Goal: Book appointment/travel/reservation

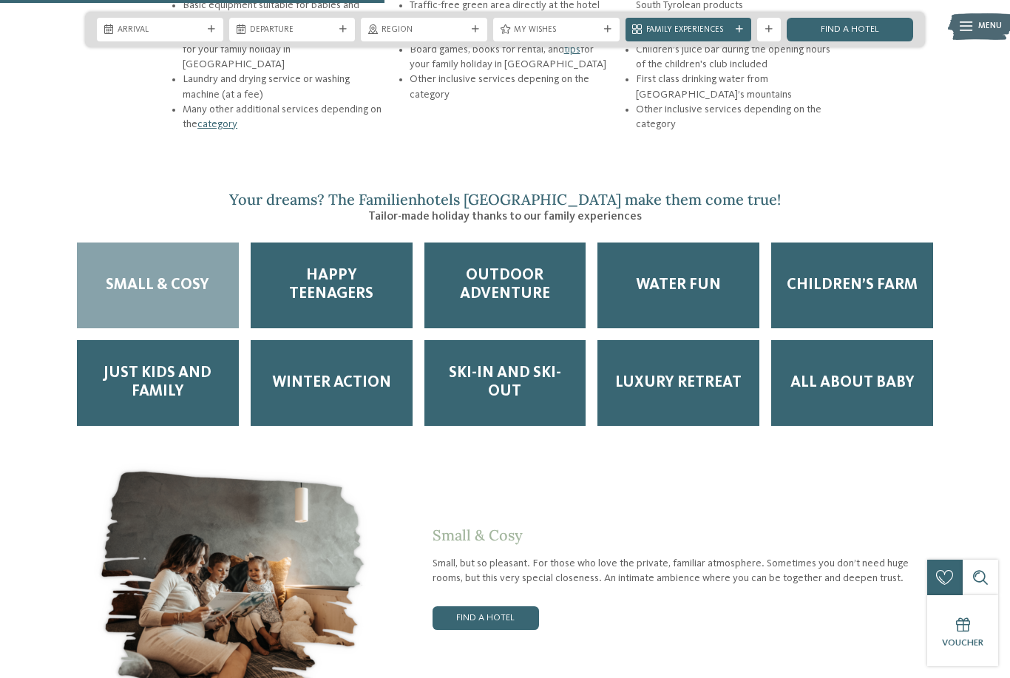
scroll to position [2013, 0]
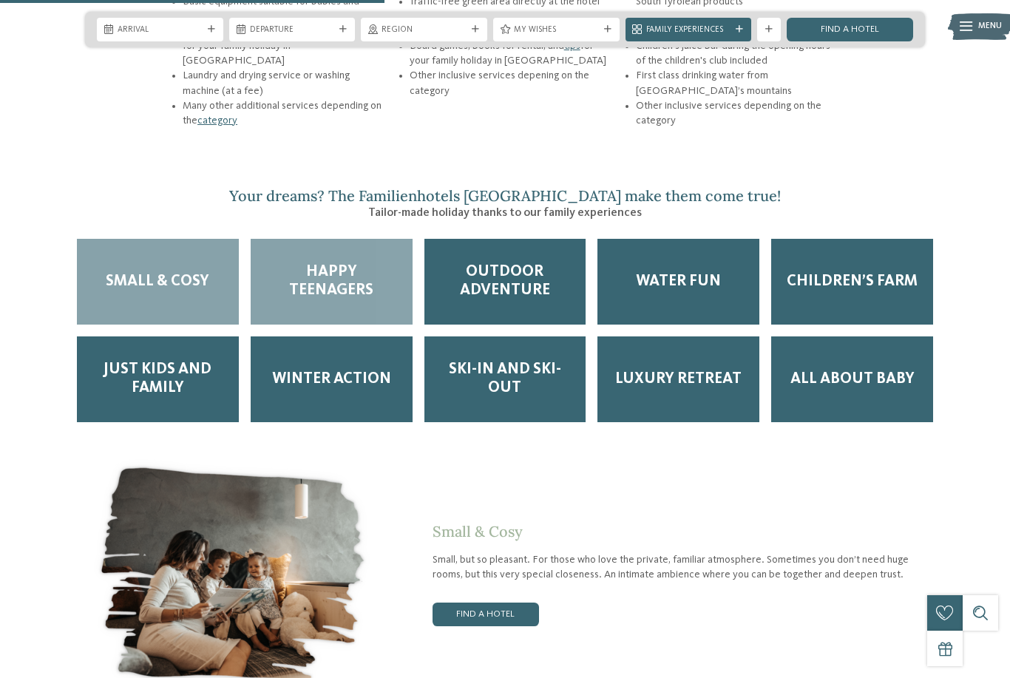
click at [328, 302] on div "Happy Teenagers" at bounding box center [332, 282] width 162 height 86
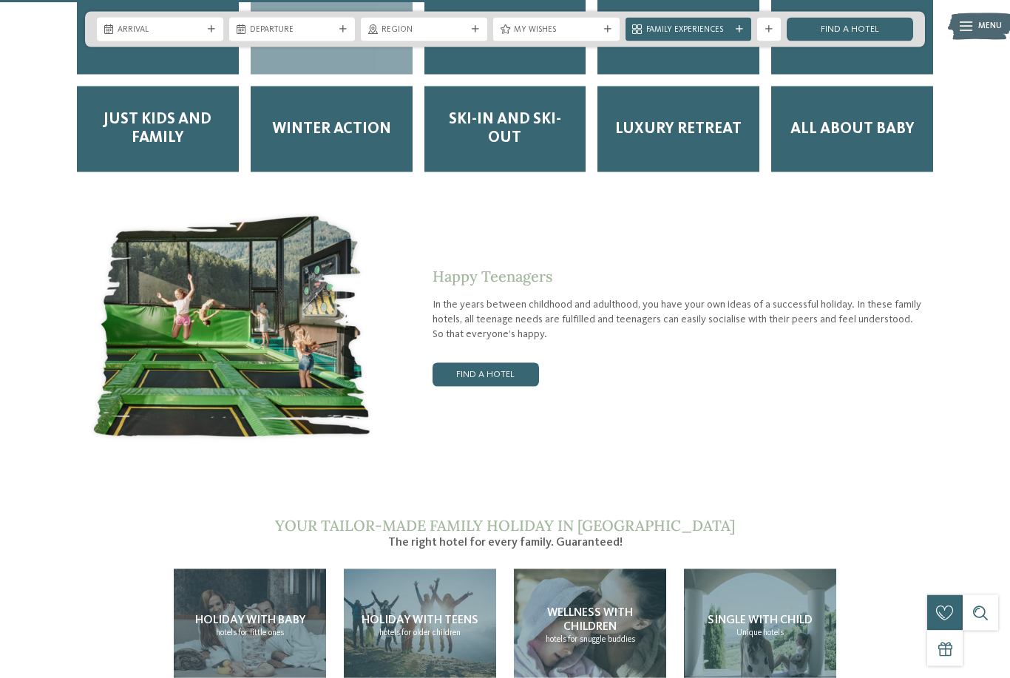
scroll to position [2264, 0]
click at [476, 382] on link "Find a hotel" at bounding box center [486, 374] width 106 height 24
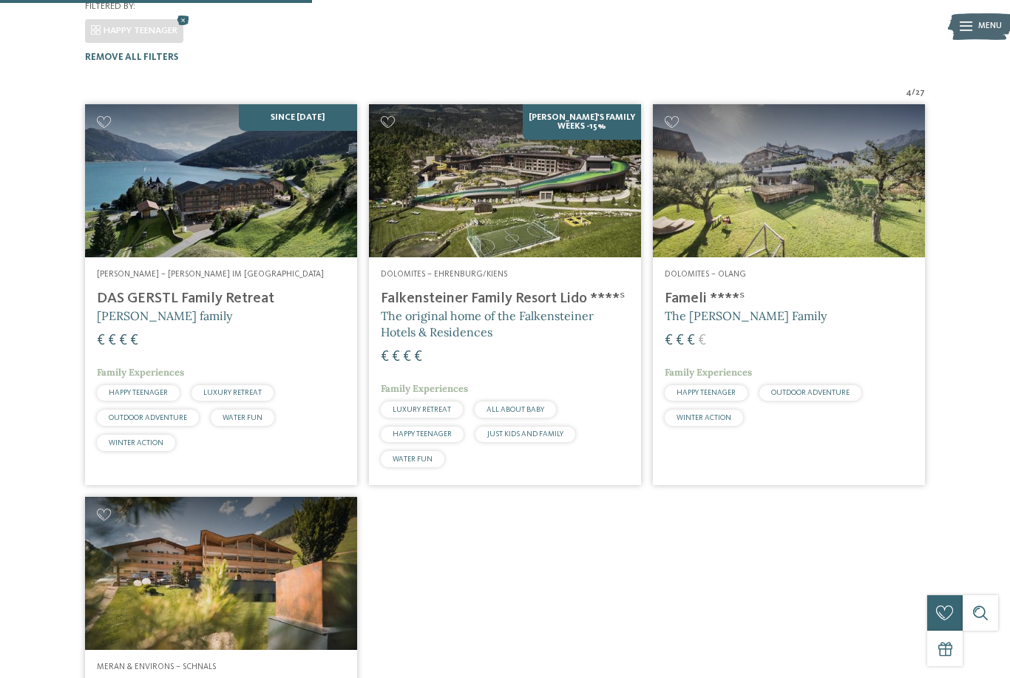
scroll to position [350, 0]
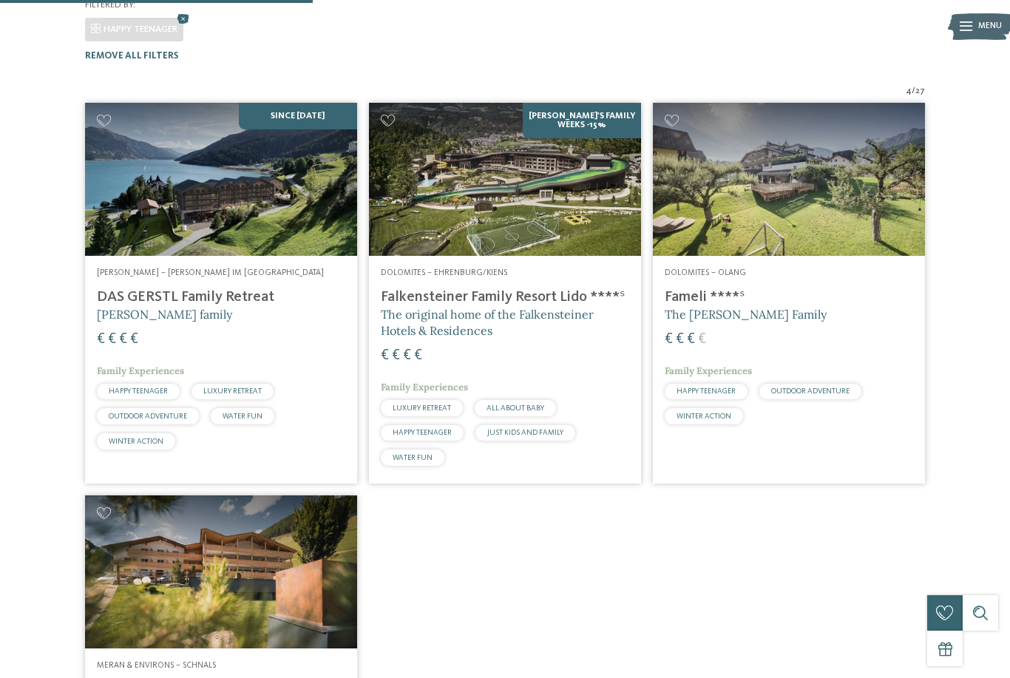
click at [591, 174] on img at bounding box center [505, 179] width 272 height 153
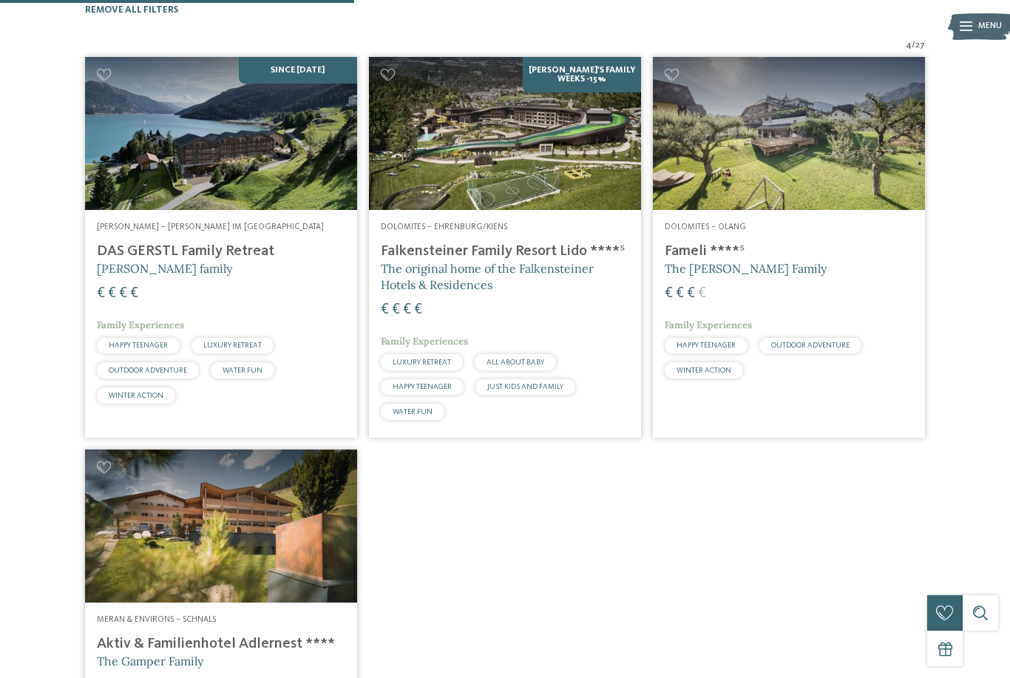
scroll to position [402, 0]
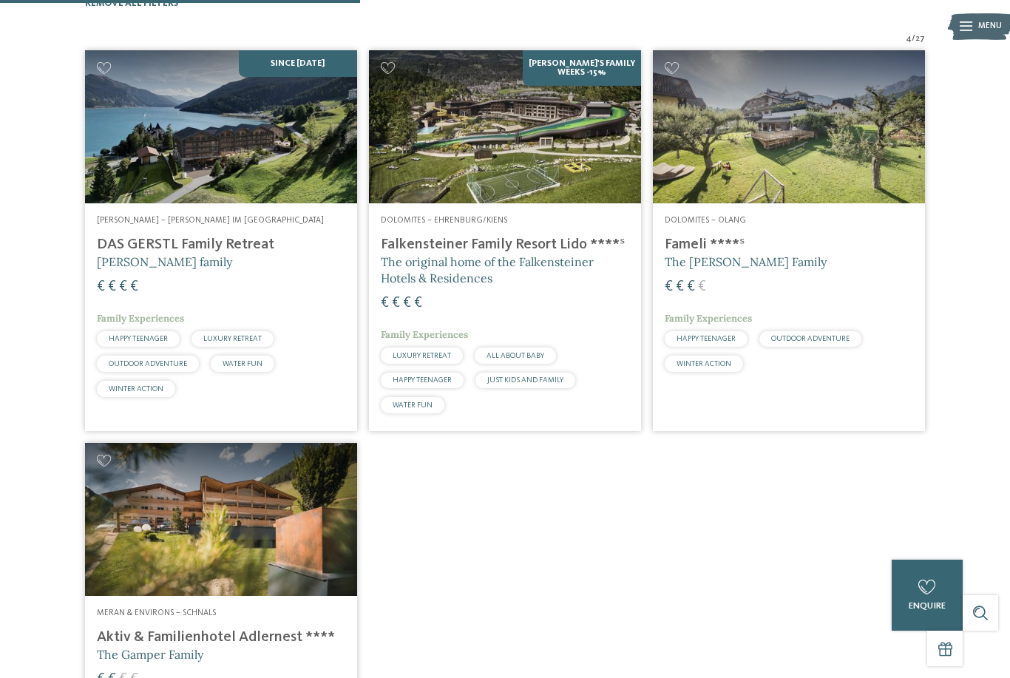
click at [199, 470] on img at bounding box center [221, 519] width 272 height 153
click at [151, 445] on img at bounding box center [221, 519] width 272 height 153
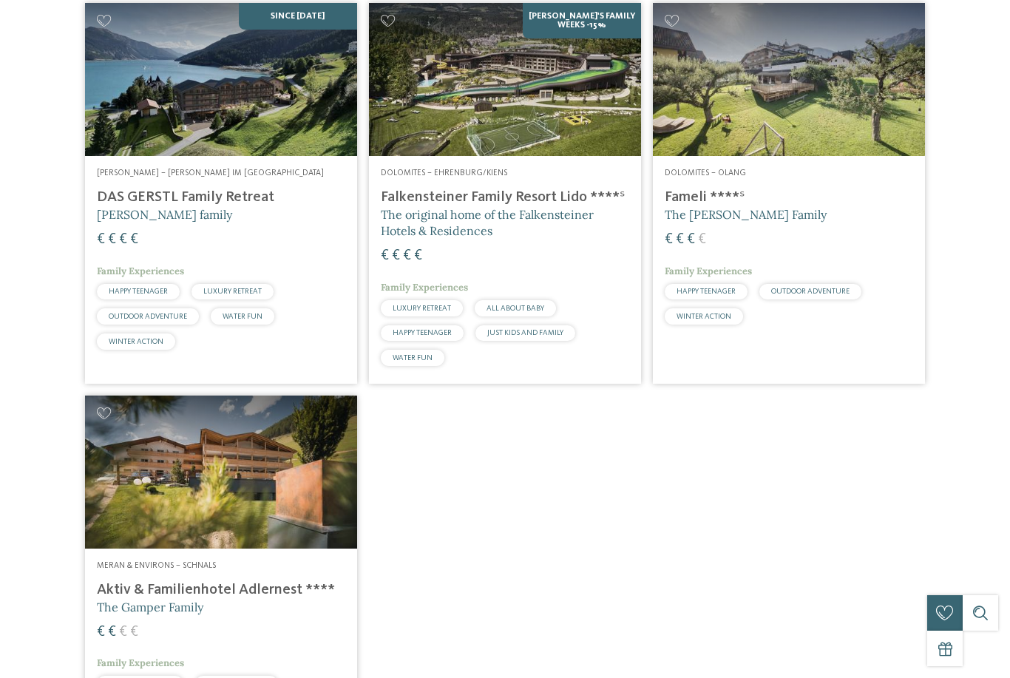
scroll to position [0, 0]
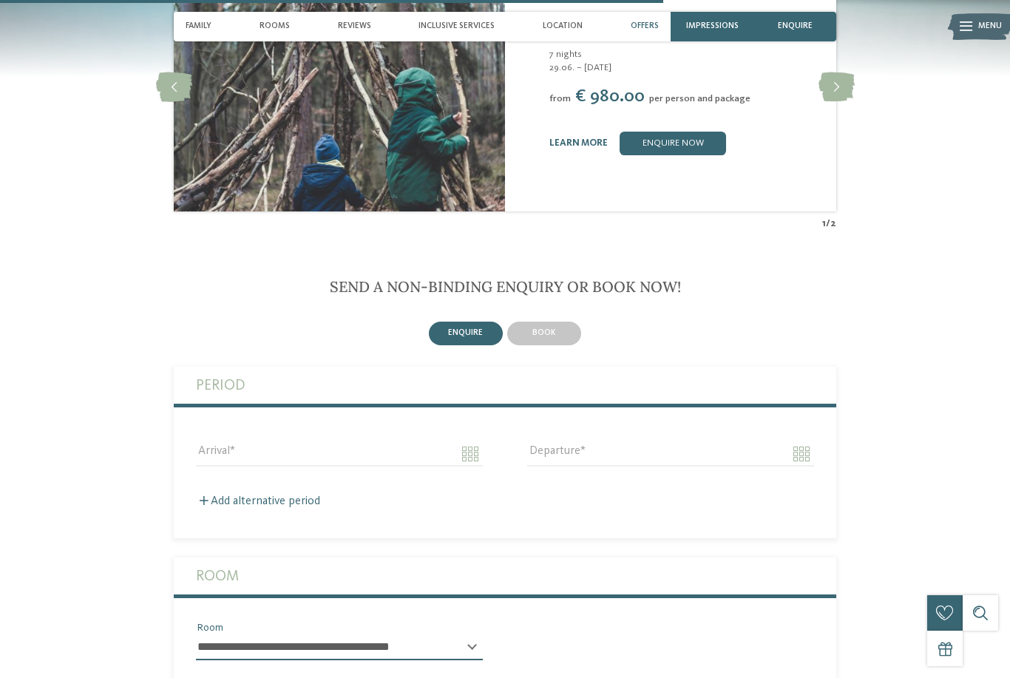
scroll to position [2288, 0]
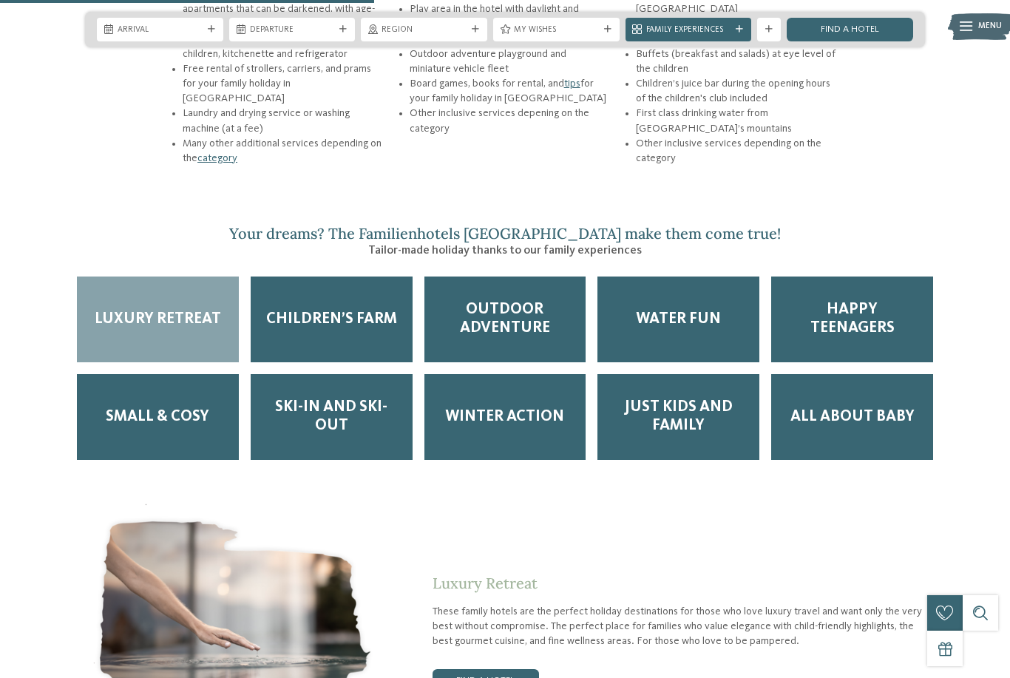
scroll to position [1978, 0]
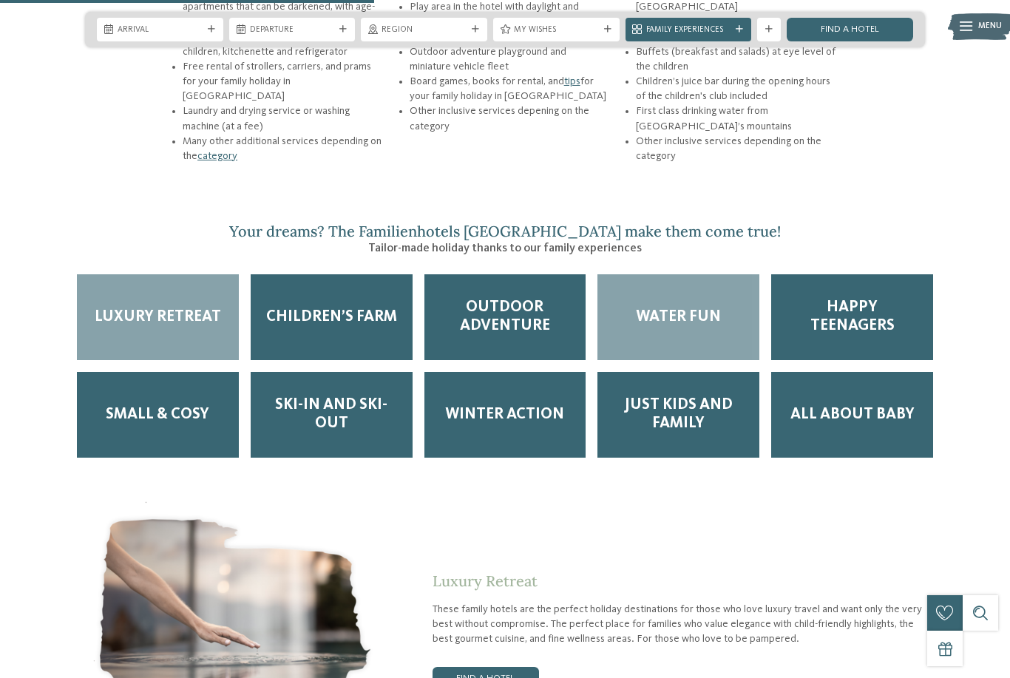
click at [702, 307] on div "Water Fun" at bounding box center [678, 317] width 162 height 86
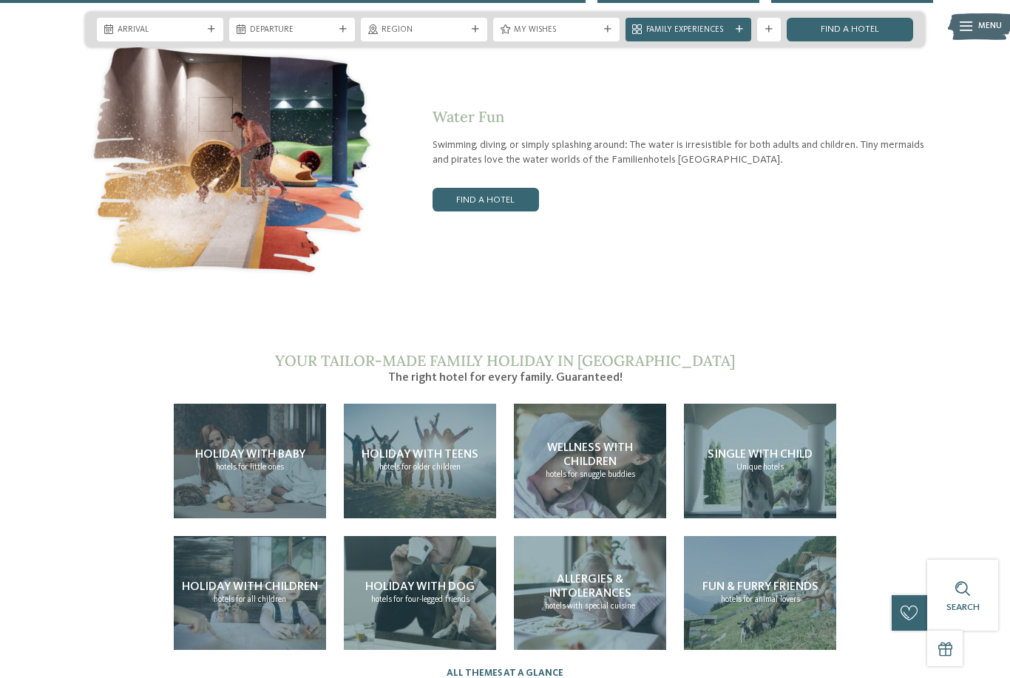
scroll to position [2430, 0]
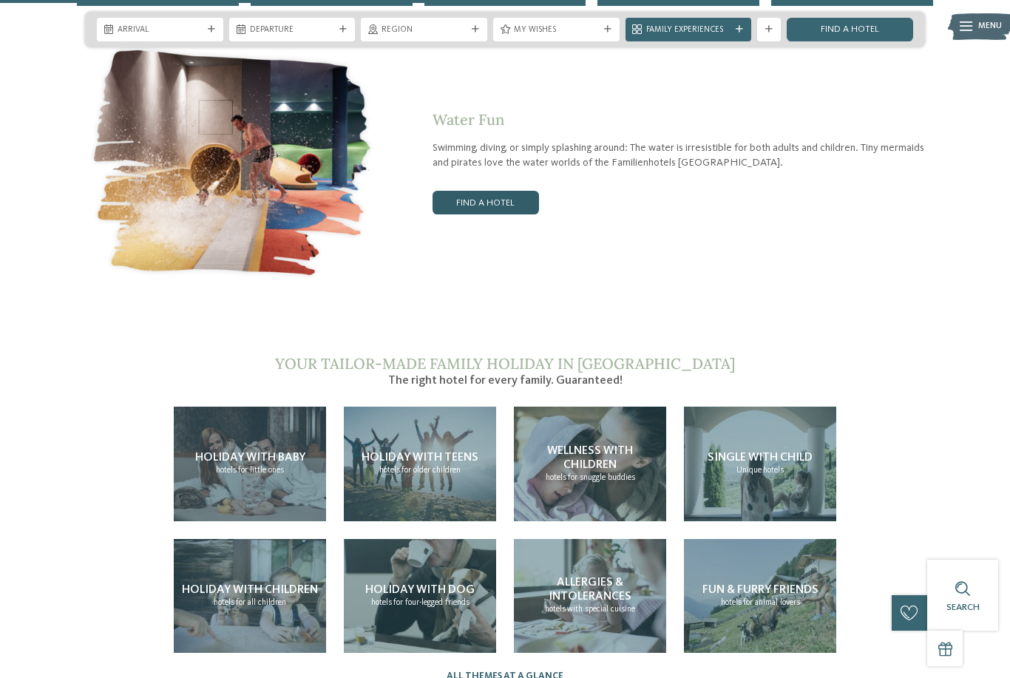
click at [490, 206] on link "Find a hotel" at bounding box center [486, 203] width 106 height 24
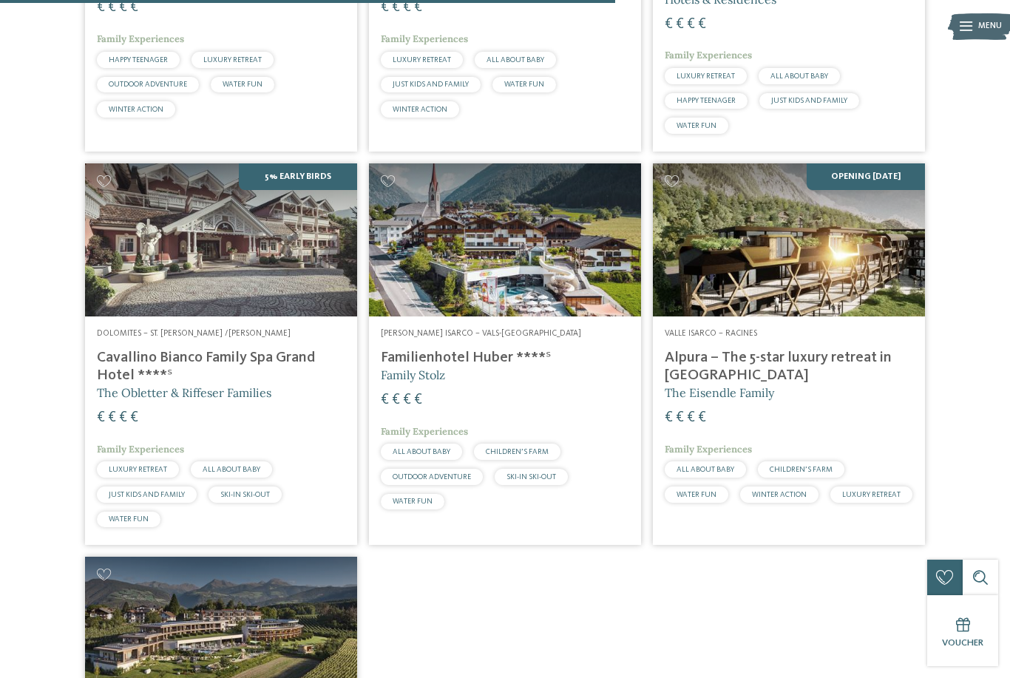
scroll to position [1254, 0]
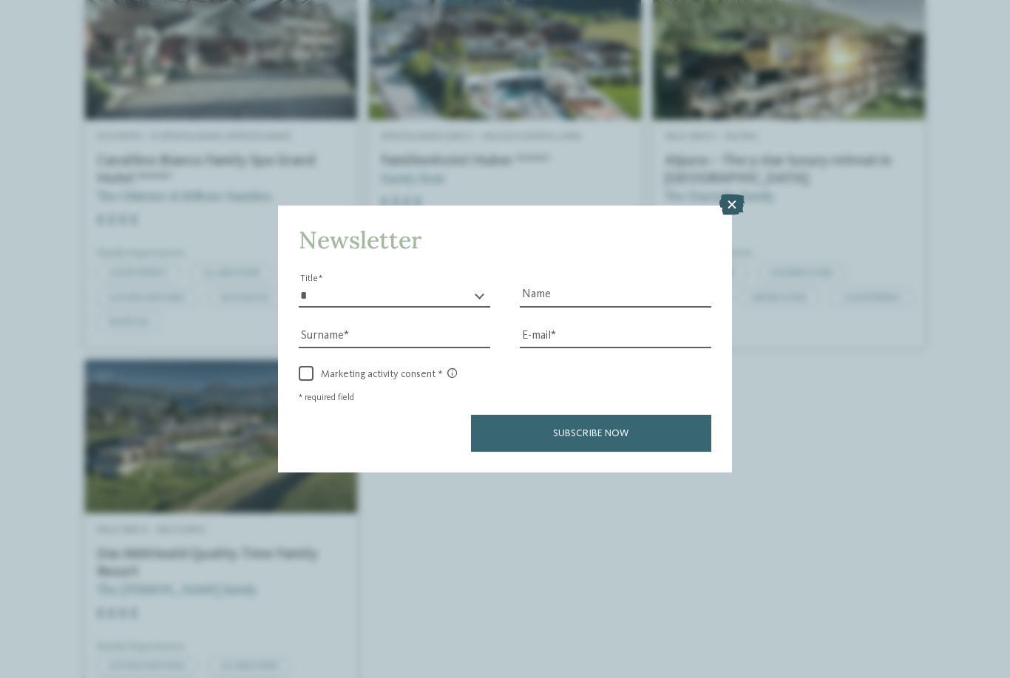
click at [729, 194] on icon at bounding box center [731, 204] width 25 height 21
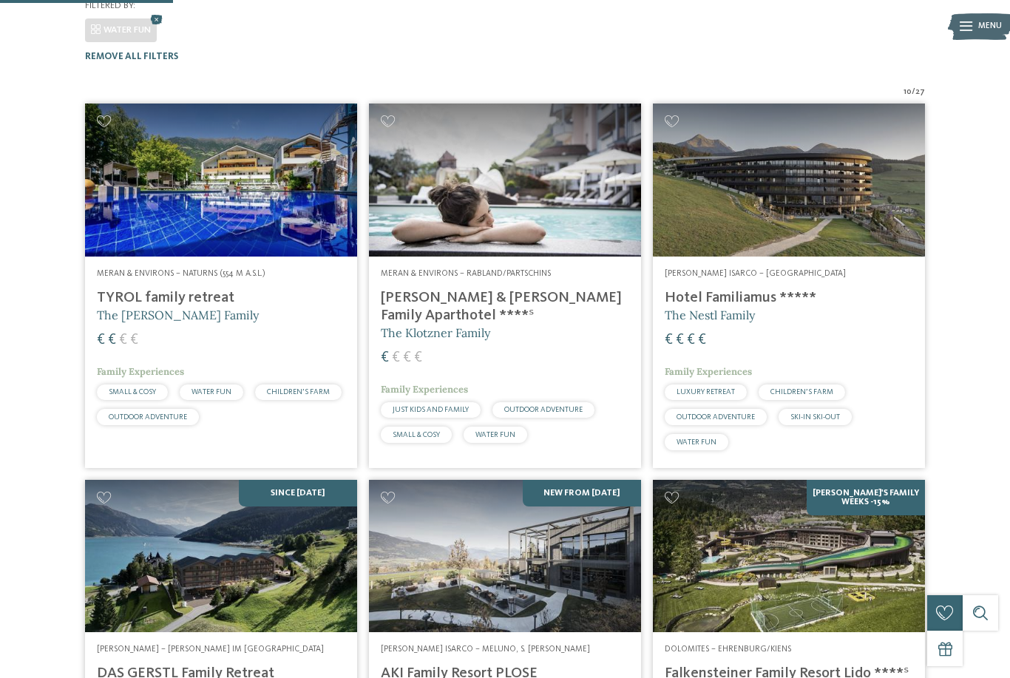
scroll to position [336, 0]
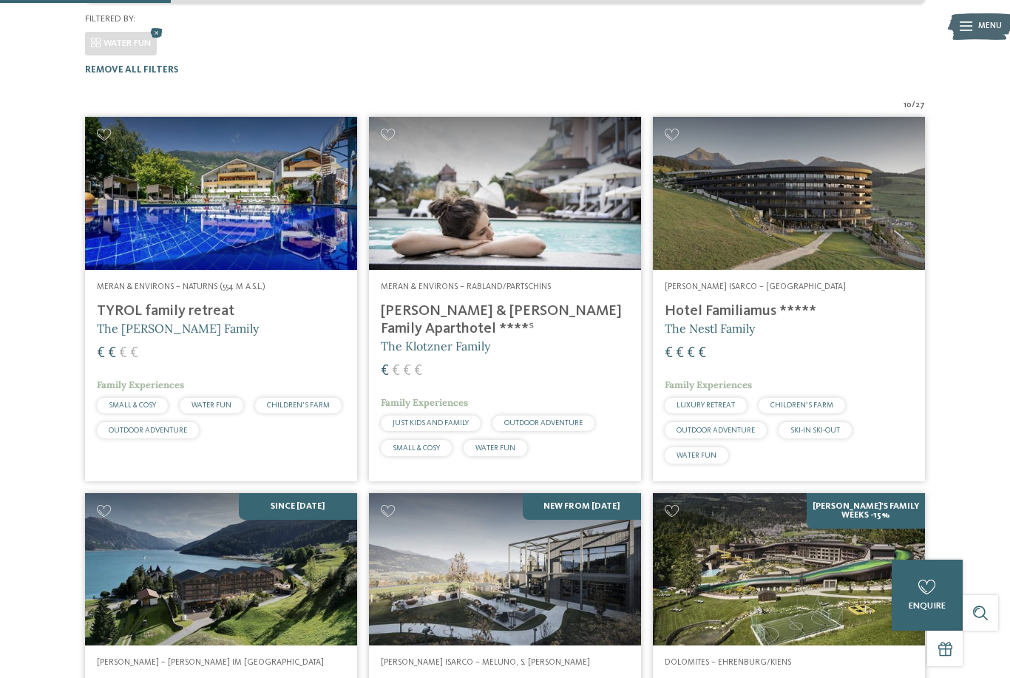
click at [157, 173] on img at bounding box center [221, 193] width 272 height 153
